Goal: Check status: Check status

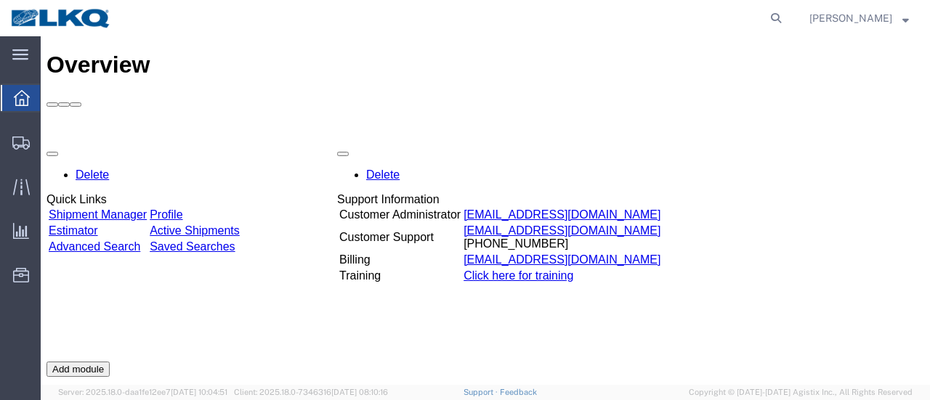
click at [779, 18] on agx-global-search at bounding box center [555, 18] width 465 height 36
click at [786, 15] on icon at bounding box center [776, 18] width 20 height 20
type input "56356305"
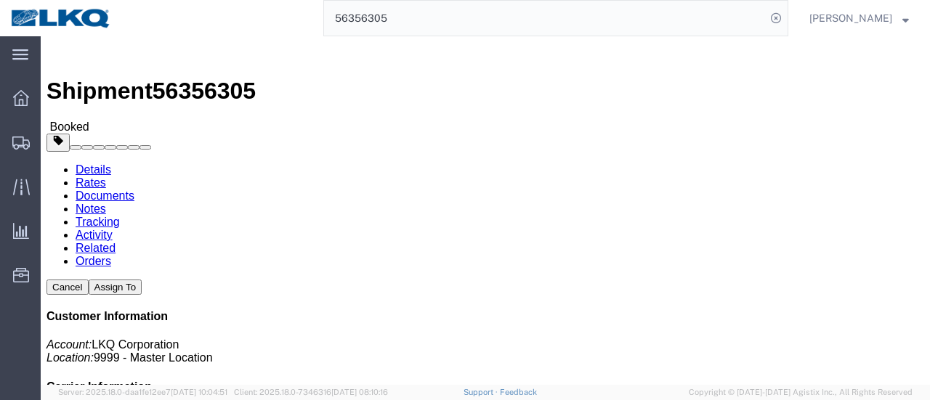
click link "Documents"
